Goal: Task Accomplishment & Management: Complete application form

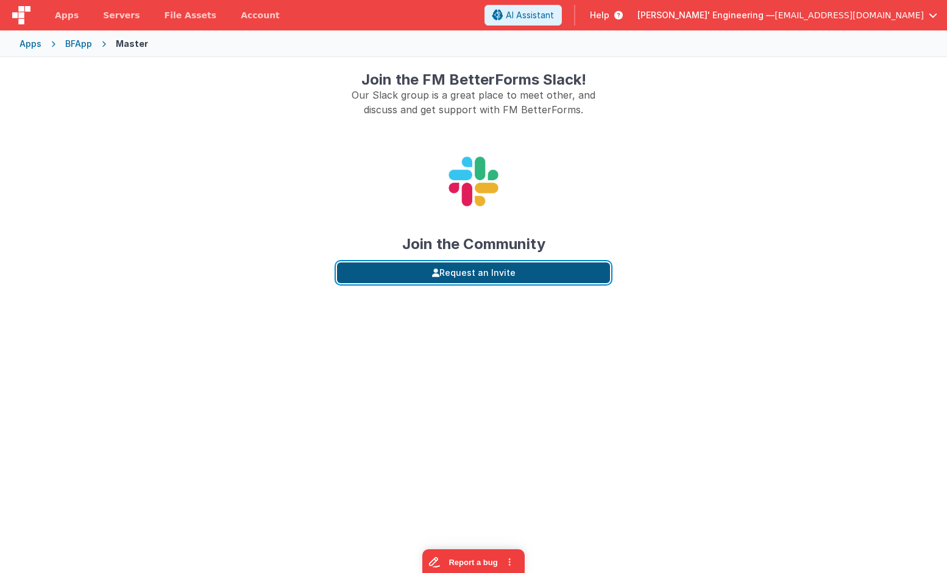
click at [579, 269] on button "Request an Invite" at bounding box center [473, 273] width 273 height 21
